Goal: Information Seeking & Learning: Learn about a topic

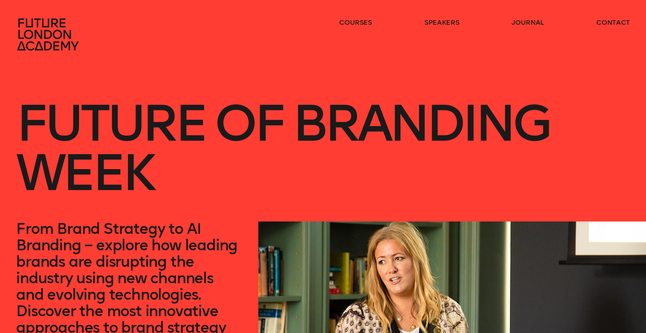
click at [237, 196] on h1 "Future of branding week" at bounding box center [323, 136] width 614 height 170
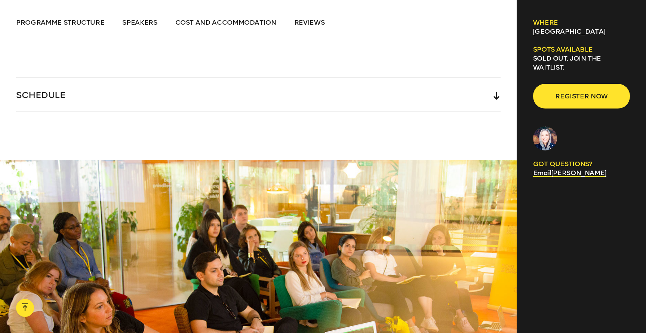
scroll to position [1745, 0]
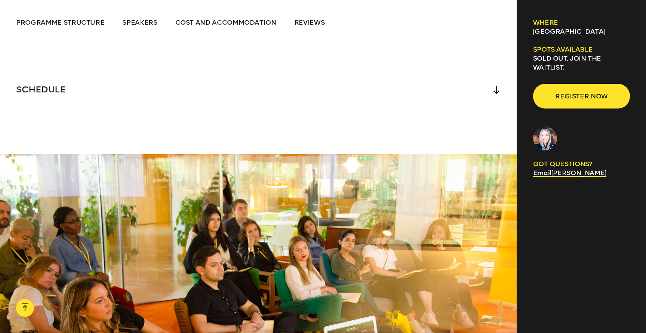
click at [314, 90] on div "SCHEDULE" at bounding box center [258, 89] width 484 height 34
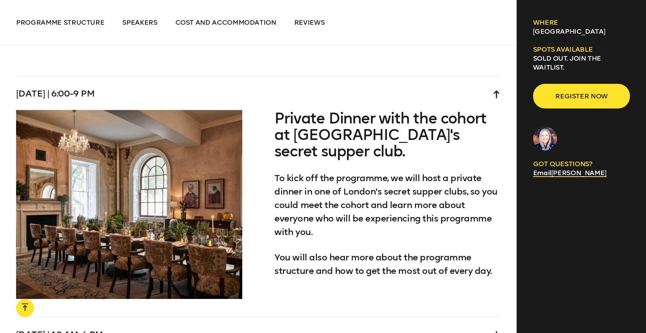
scroll to position [2220, 0]
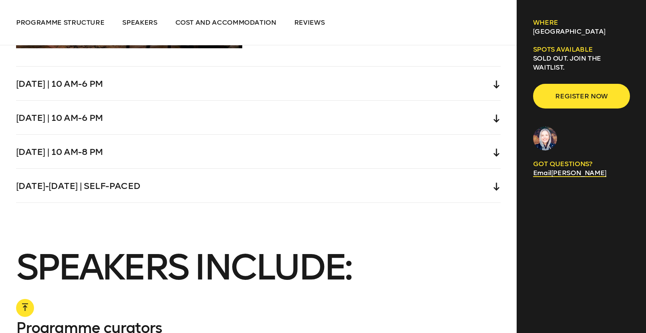
click at [160, 80] on div "Wednesday | 10 am-6 pm" at bounding box center [258, 84] width 484 height 34
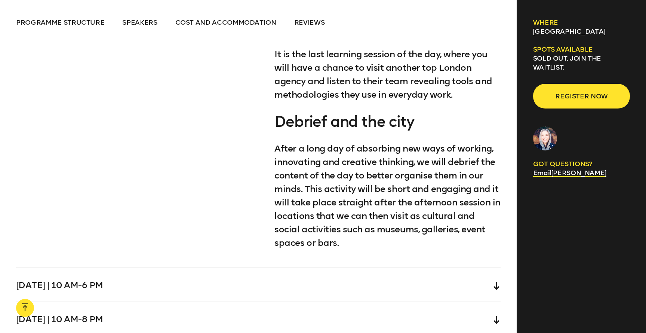
scroll to position [2634, 0]
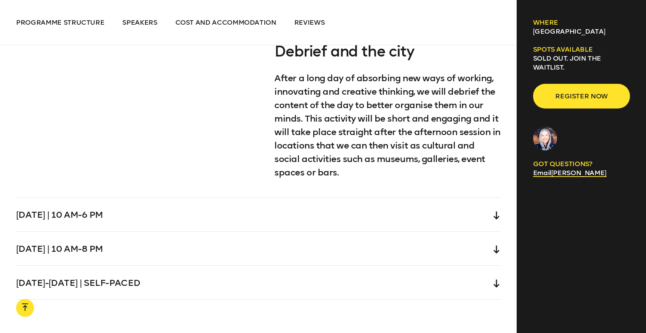
click at [133, 213] on div "Thursday | 10 am-6 pm" at bounding box center [258, 214] width 484 height 34
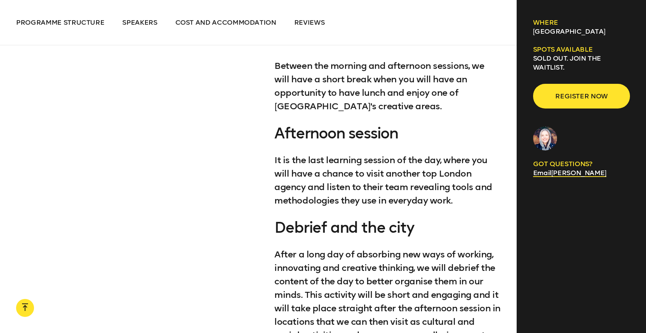
scroll to position [2593, 0]
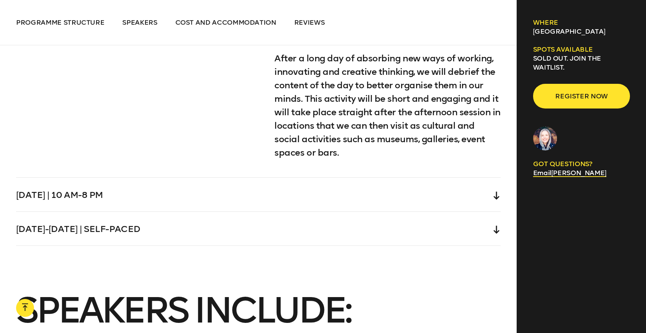
click at [95, 180] on div "Friday | 10 am-8 pm" at bounding box center [258, 195] width 484 height 34
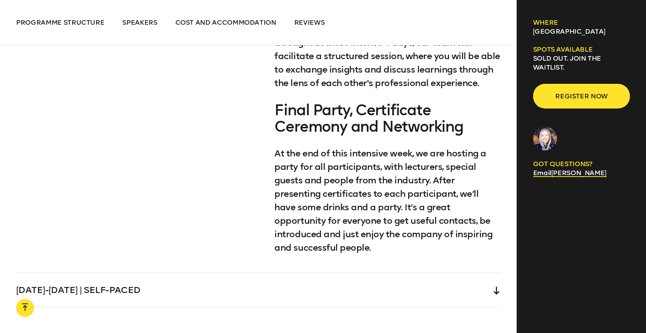
scroll to position [2757, 0]
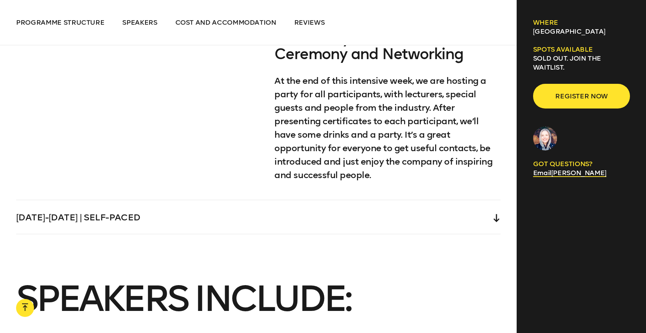
click at [115, 216] on div "Saturday-Sunday | Self-paced" at bounding box center [258, 217] width 484 height 34
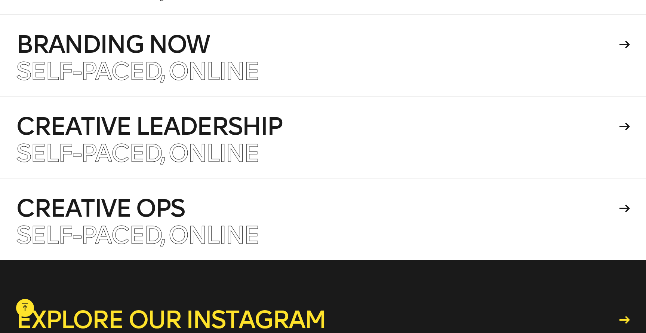
scroll to position [4380, 0]
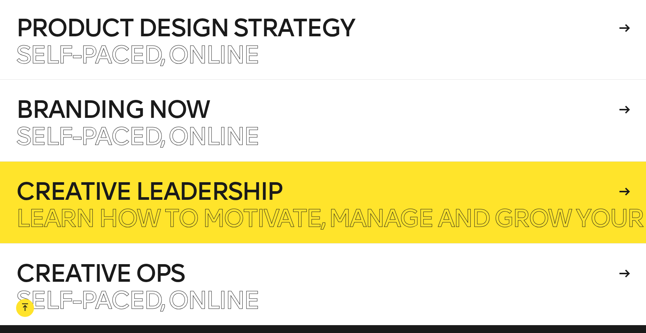
click at [243, 206] on p "Learn how to motivate, manage and grow your creative team." at bounding box center [426, 218] width 820 height 24
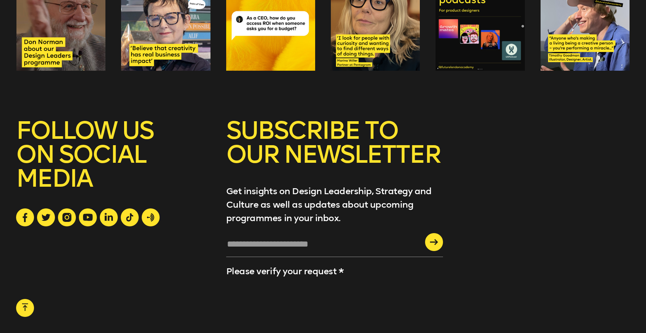
scroll to position [4830, 0]
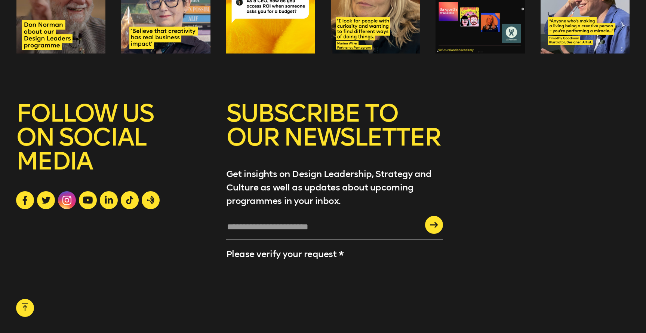
click at [63, 195] on icon at bounding box center [66, 199] width 9 height 9
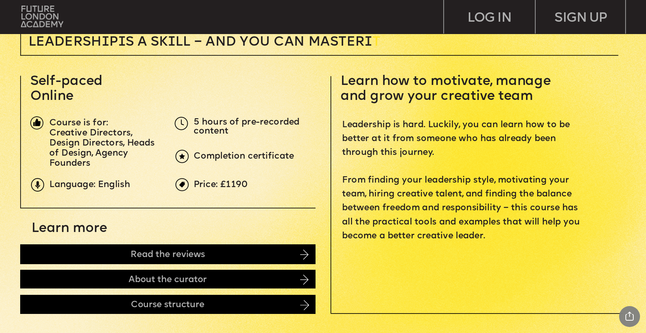
scroll to position [280, 0]
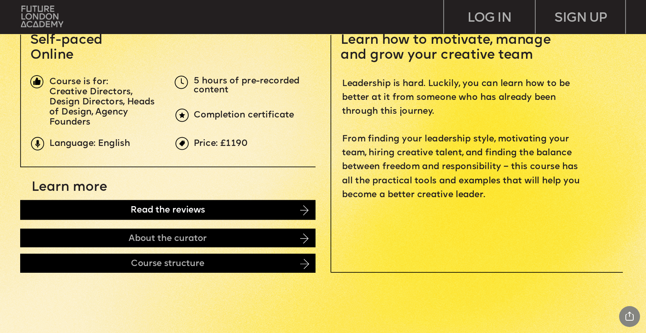
click at [211, 216] on div "Read the reviews" at bounding box center [167, 209] width 295 height 19
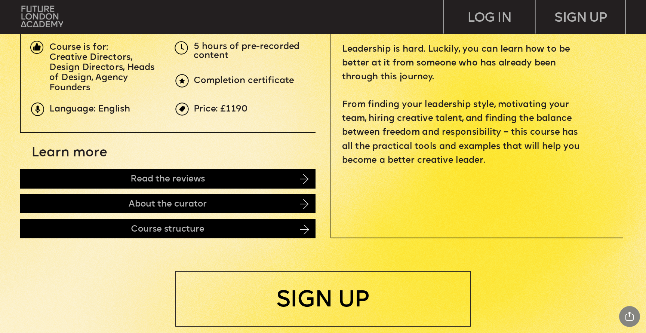
scroll to position [358, 0]
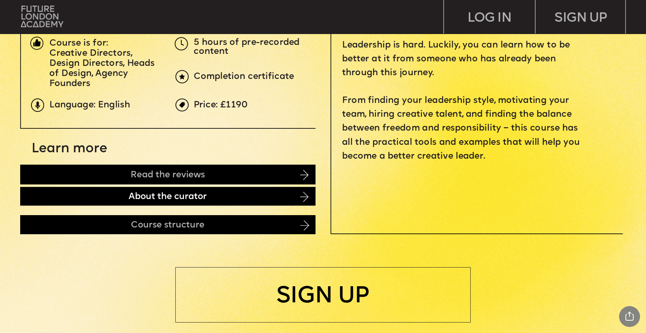
click at [122, 199] on div "About the curator" at bounding box center [167, 195] width 295 height 19
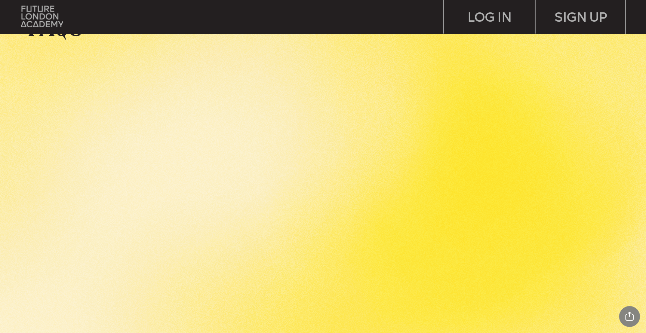
scroll to position [3108, 0]
click at [325, 210] on p at bounding box center [387, 217] width 424 height 14
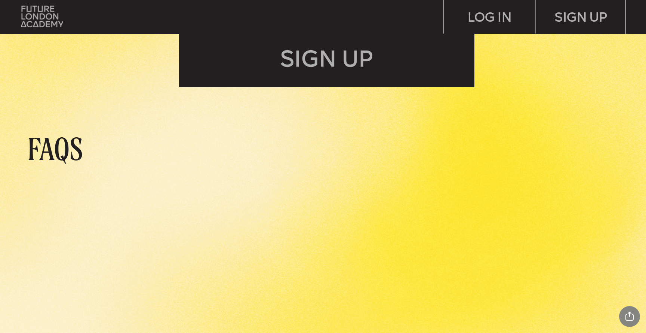
click at [63, 155] on p "FAQs" at bounding box center [86, 148] width 118 height 29
click at [71, 149] on p "FAQs" at bounding box center [86, 148] width 118 height 29
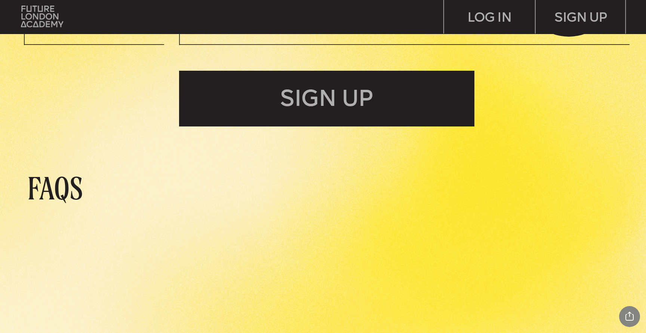
scroll to position [2985, 0]
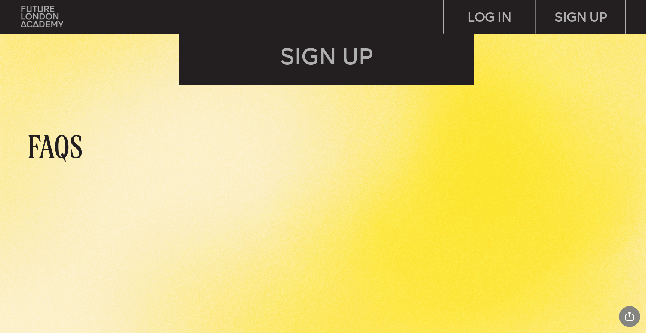
click at [76, 157] on p "FAQs" at bounding box center [86, 146] width 118 height 29
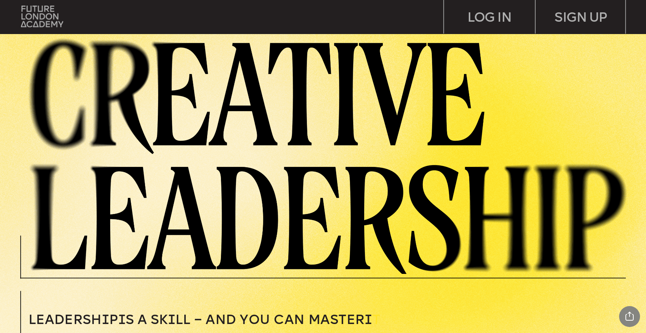
scroll to position [0, 0]
click at [53, 37] on img at bounding box center [334, 153] width 624 height 239
click at [48, 25] on img at bounding box center [42, 16] width 42 height 21
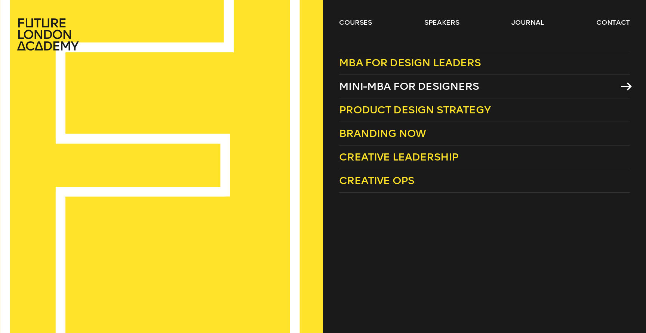
click at [393, 84] on span "Mini-MBA for Designers" at bounding box center [409, 86] width 140 height 12
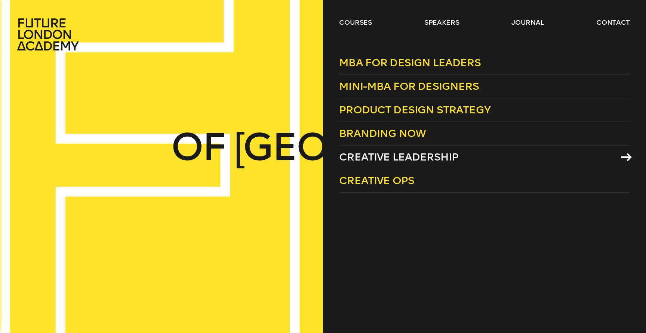
click at [406, 161] on span "Creative Leadership" at bounding box center [398, 157] width 119 height 12
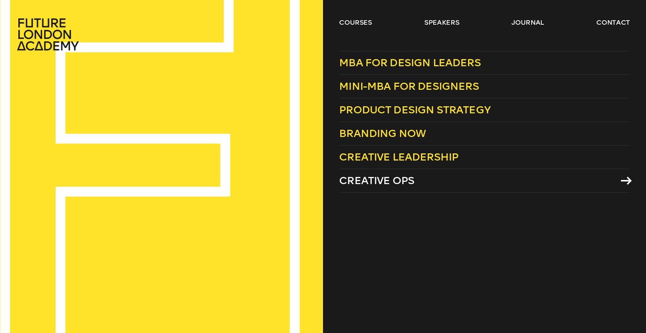
click at [394, 180] on span "Creative Ops" at bounding box center [376, 180] width 75 height 12
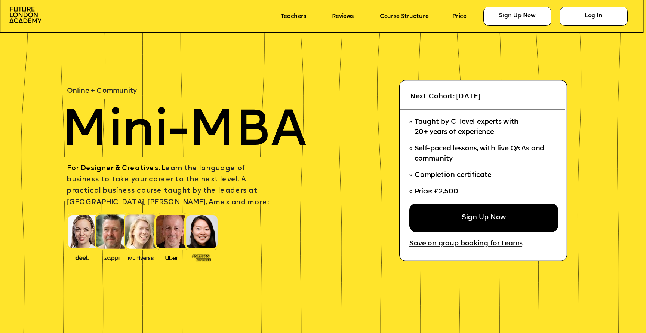
scroll to position [37, 0]
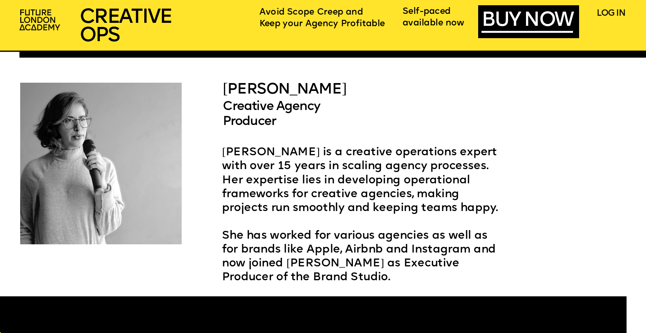
scroll to position [1760, 0]
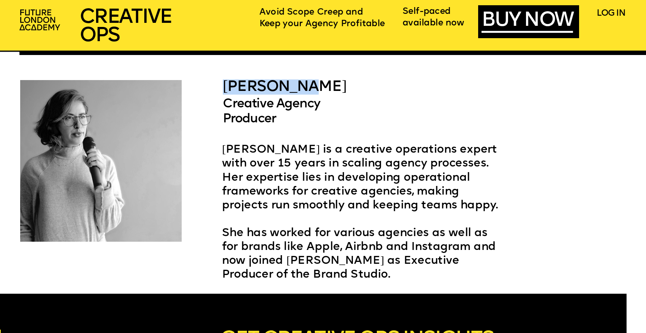
drag, startPoint x: 226, startPoint y: 86, endPoint x: 322, endPoint y: 90, distance: 95.7
click at [322, 90] on p "[PERSON_NAME]" at bounding box center [286, 85] width 127 height 11
copy span "[PERSON_NAME]"
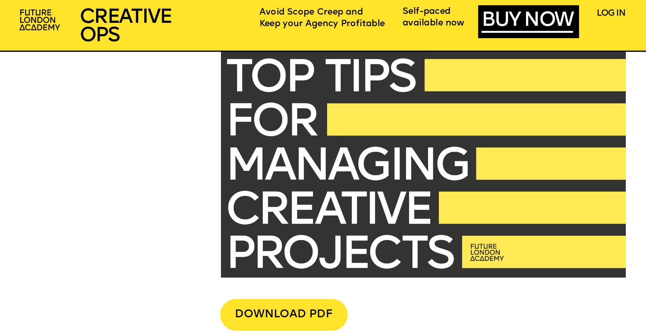
scroll to position [2196, 0]
